Goal: Task Accomplishment & Management: Manage account settings

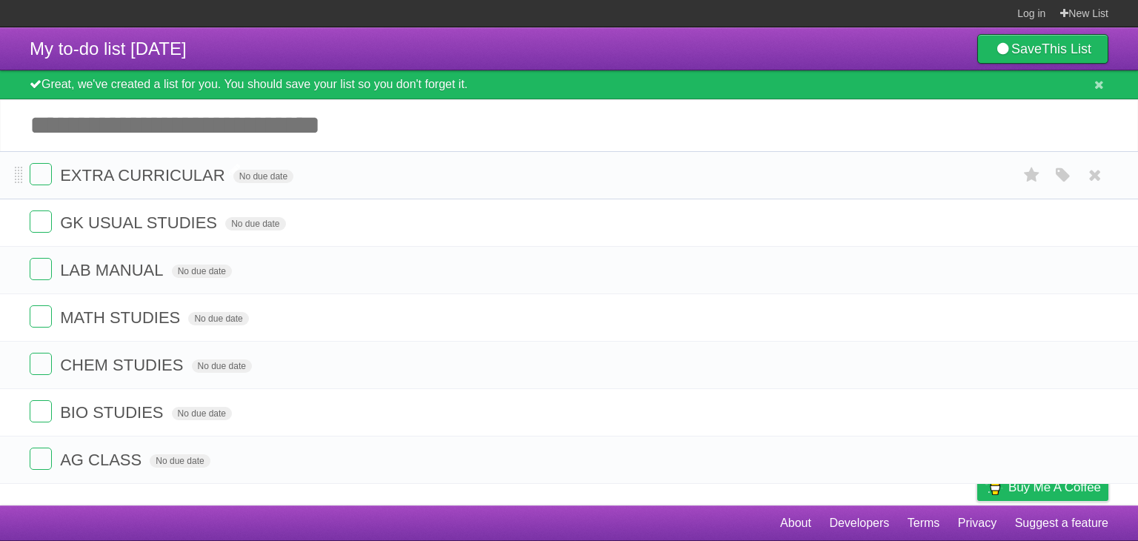
click at [222, 177] on span "EXTRA CURRICULAR" at bounding box center [144, 175] width 168 height 19
type input "**********"
click at [162, 269] on span "LAB MANUAL" at bounding box center [113, 270] width 107 height 19
click at [411, 110] on input "Add another task" at bounding box center [569, 125] width 1138 height 52
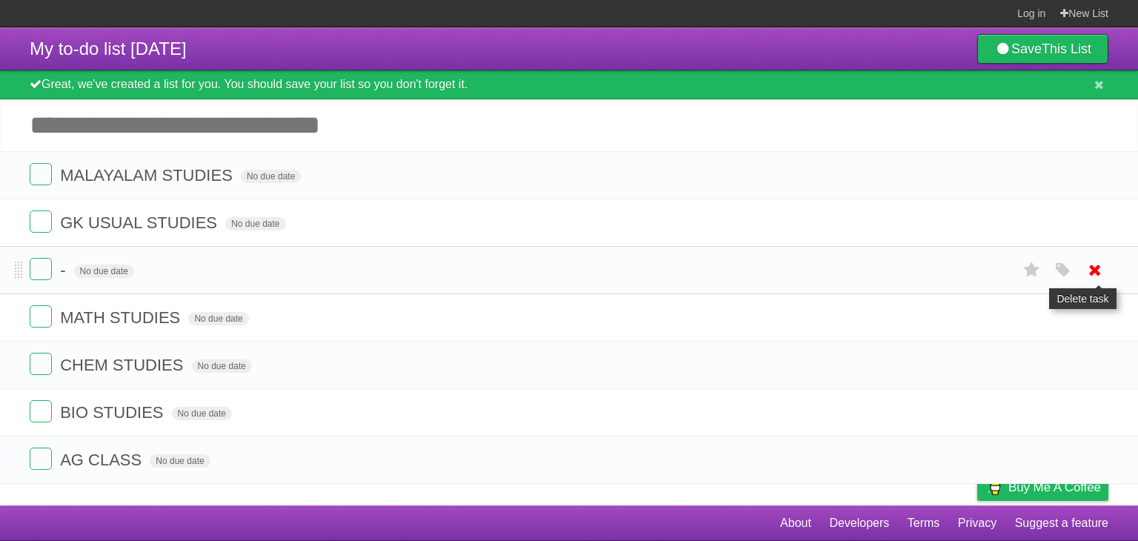
click at [1097, 273] on icon at bounding box center [1095, 270] width 21 height 24
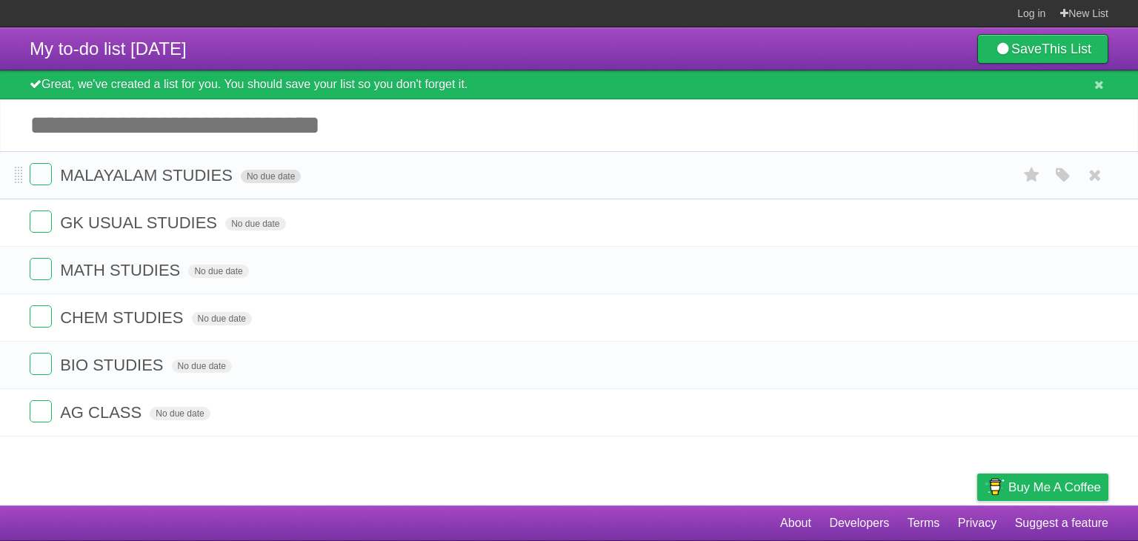
click at [279, 179] on span "No due date" at bounding box center [271, 176] width 60 height 13
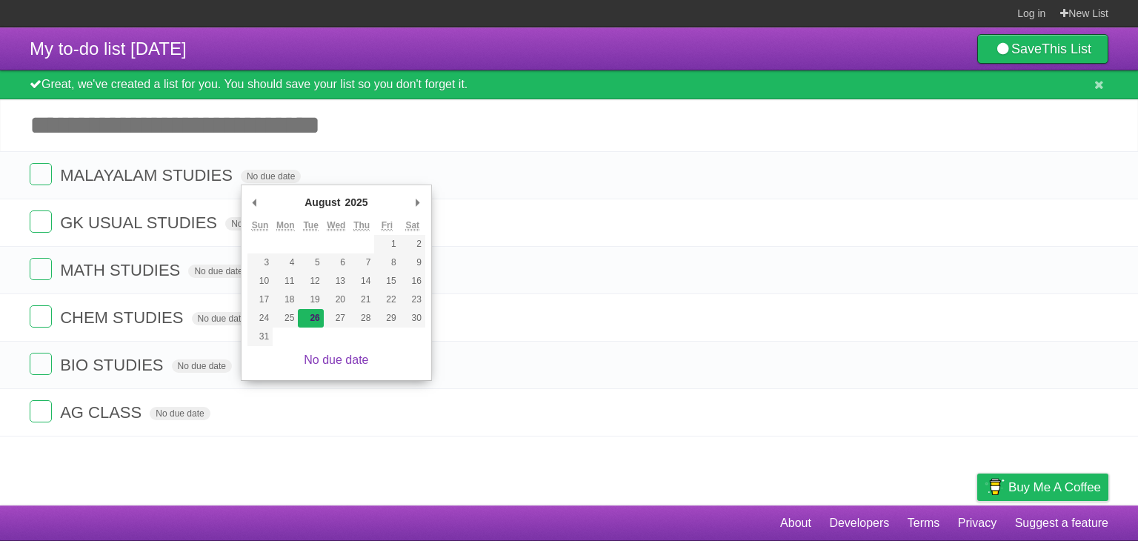
type span "[DATE]"
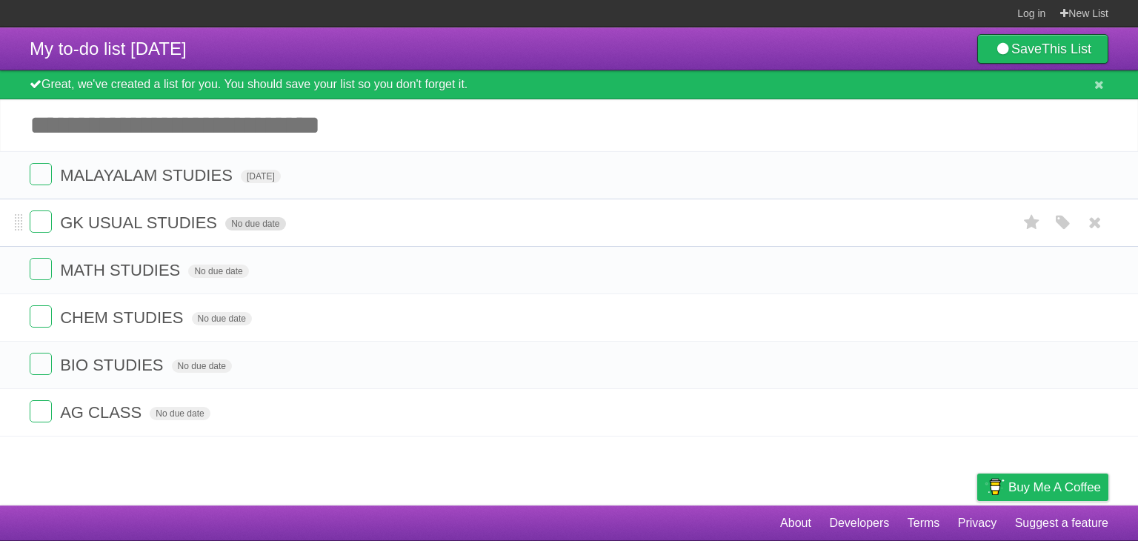
click at [249, 229] on span "No due date" at bounding box center [255, 223] width 60 height 13
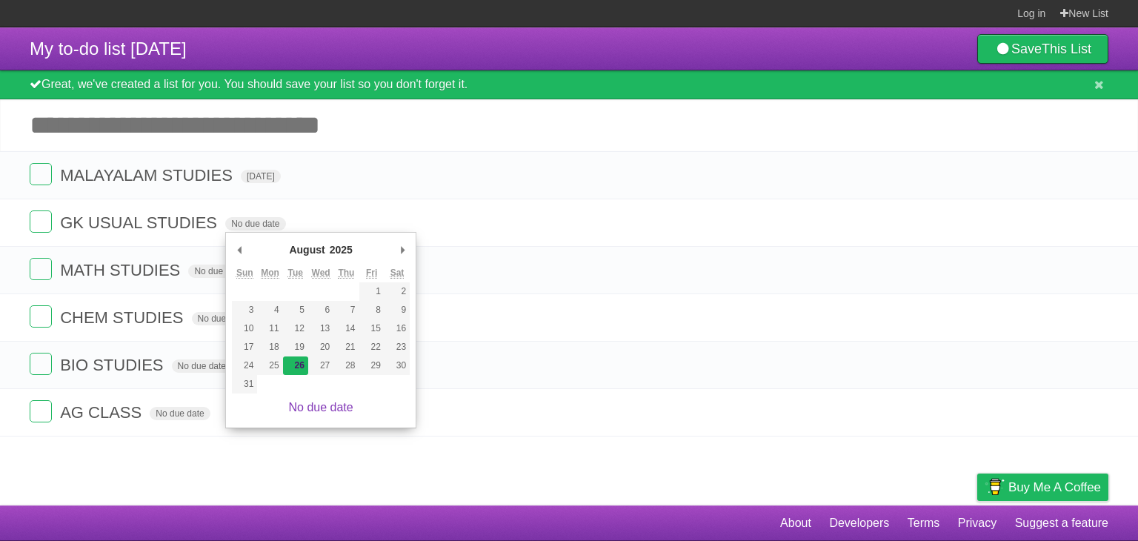
type span "[DATE]"
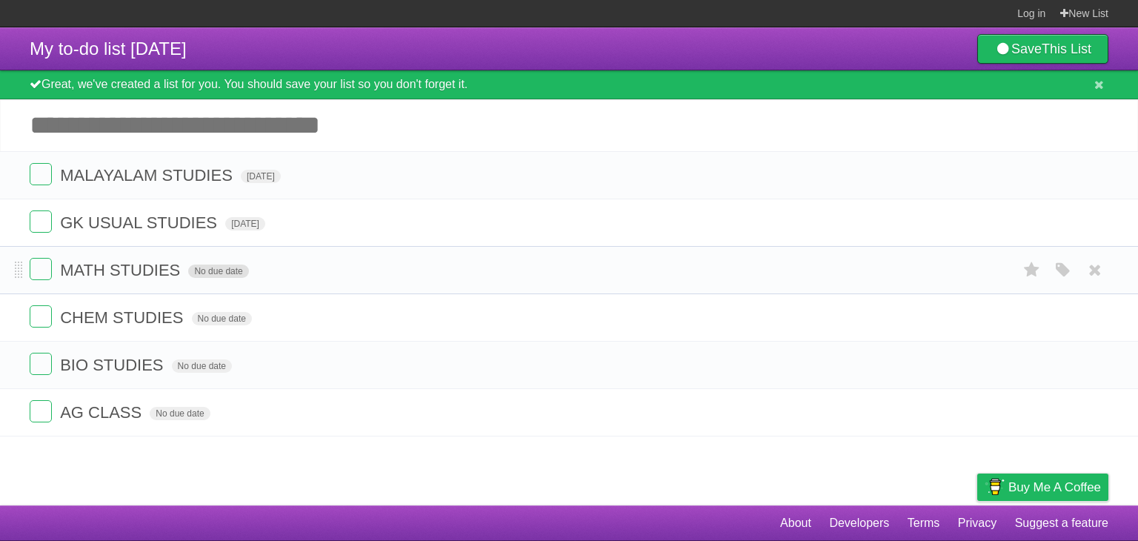
click at [226, 277] on span "No due date" at bounding box center [218, 271] width 60 height 13
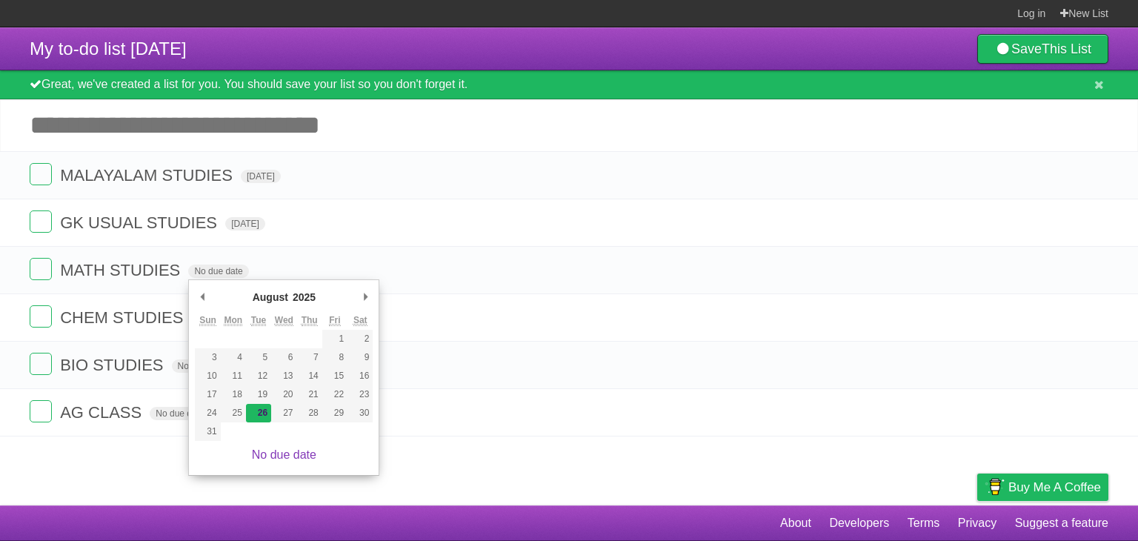
type span "[DATE]"
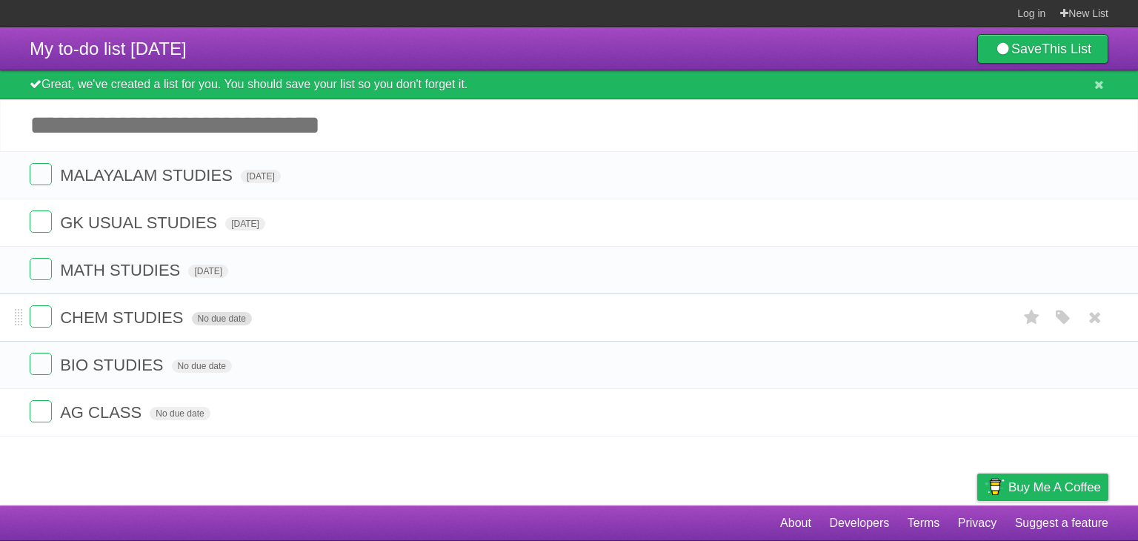
click at [222, 318] on span "No due date" at bounding box center [222, 318] width 60 height 13
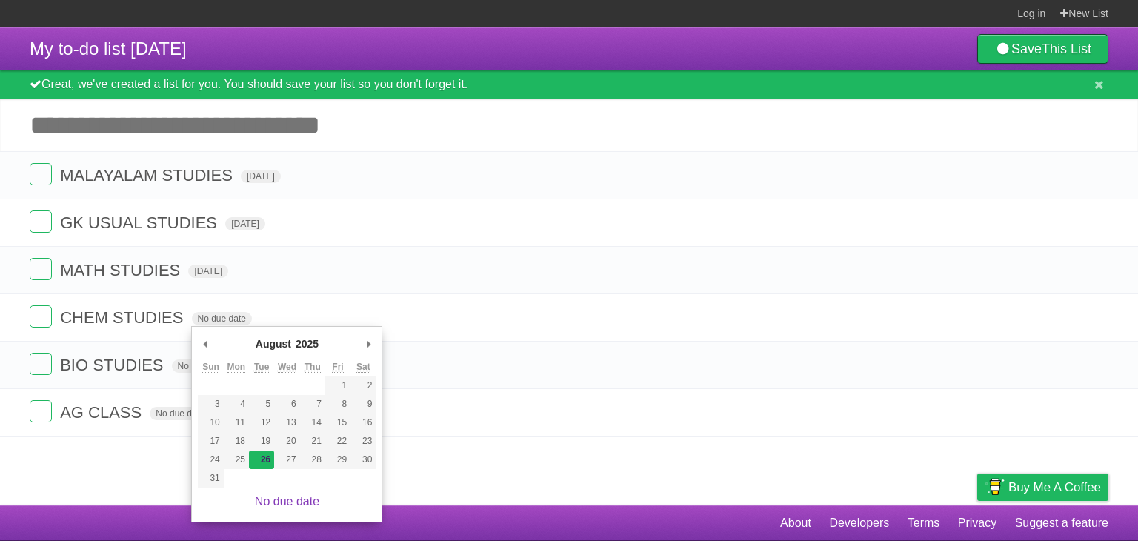
type span "[DATE]"
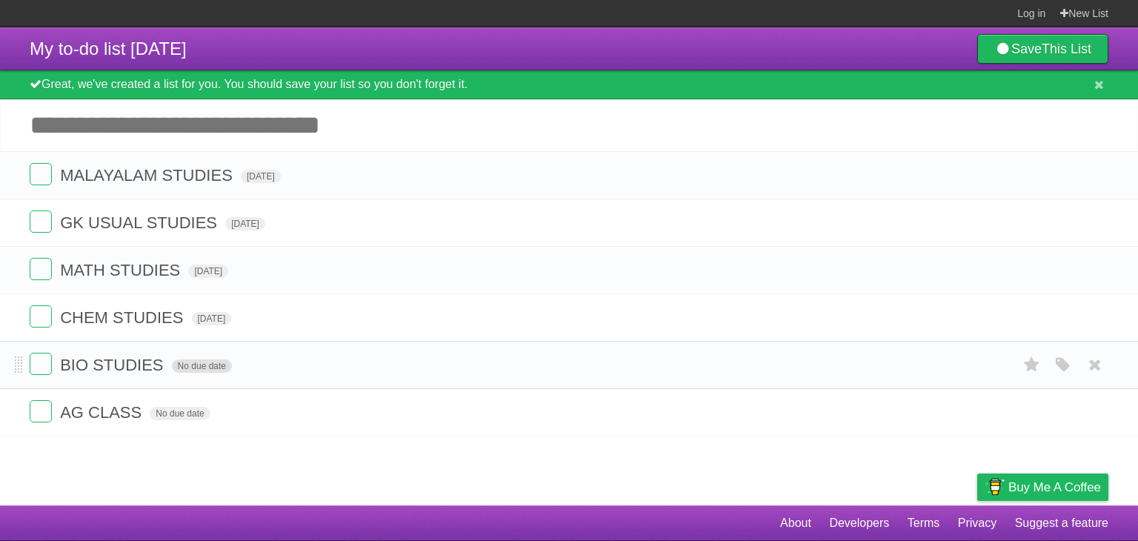
click at [216, 362] on span "No due date" at bounding box center [202, 365] width 60 height 13
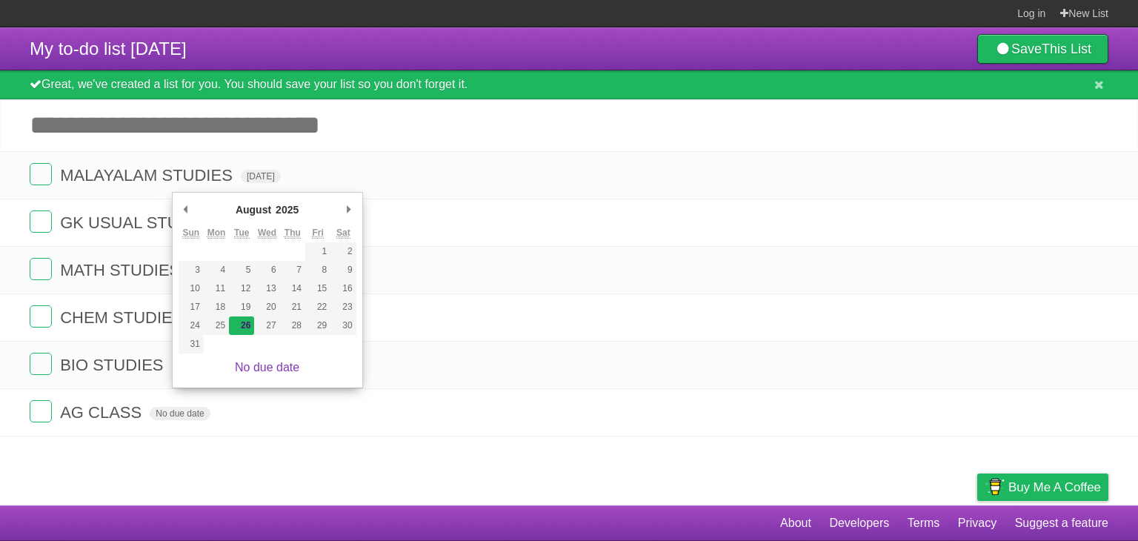
type span "[DATE]"
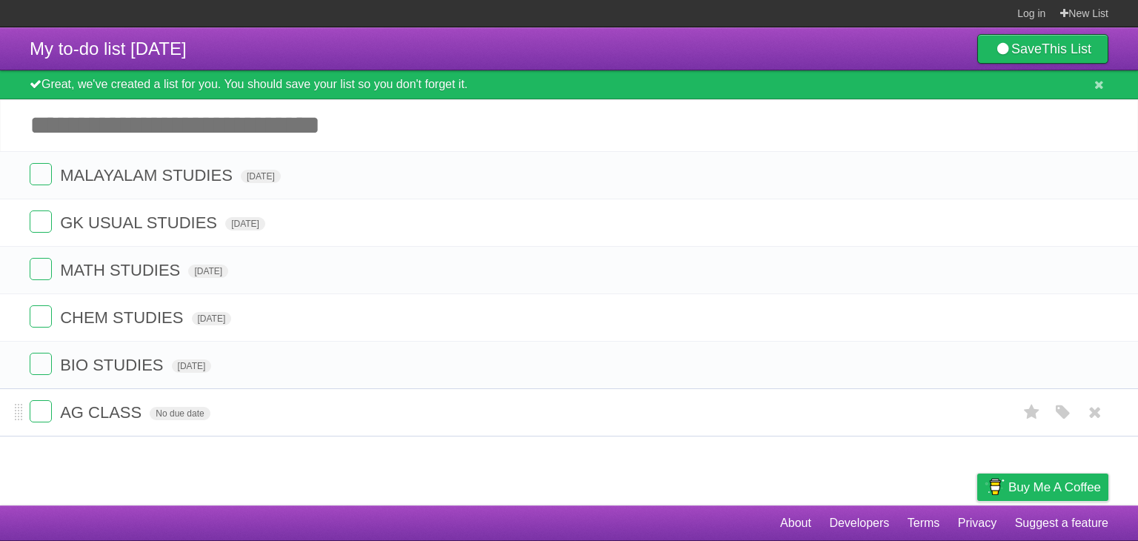
click at [190, 420] on form "AG CLASS No due date White Red Blue Green Purple Orange" at bounding box center [569, 412] width 1079 height 24
click at [188, 415] on span "No due date" at bounding box center [180, 413] width 60 height 13
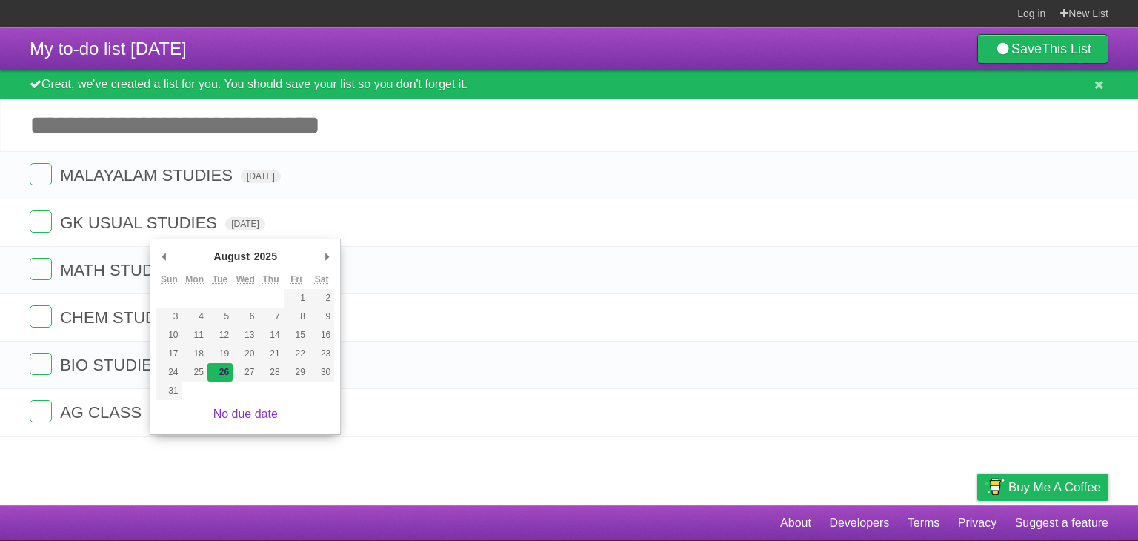
type span "[DATE]"
